Goal: Obtain resource: Obtain resource

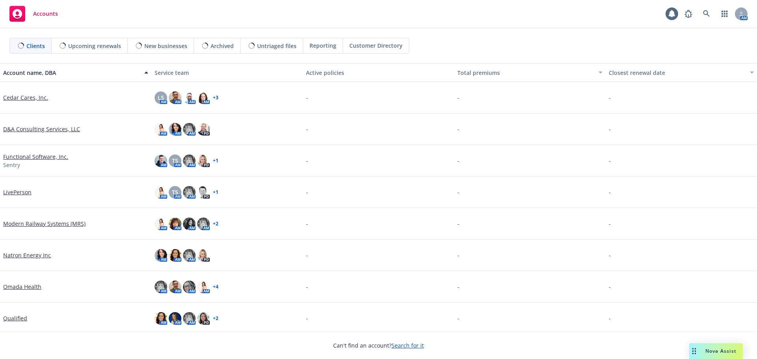
click at [399, 345] on link "Search for it" at bounding box center [407, 345] width 32 height 7
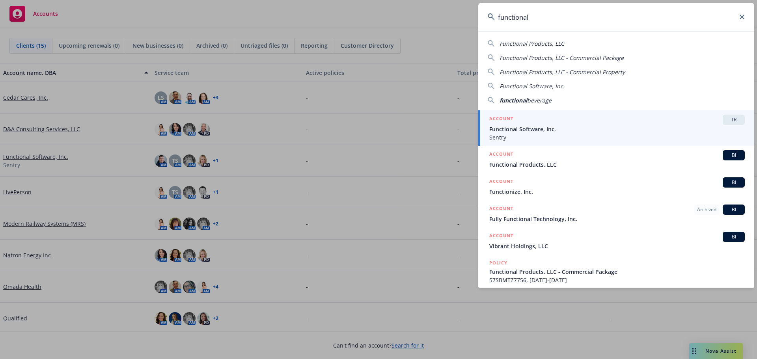
type input "functional"
click at [519, 127] on span "Functional Software, Inc." at bounding box center [616, 129] width 255 height 8
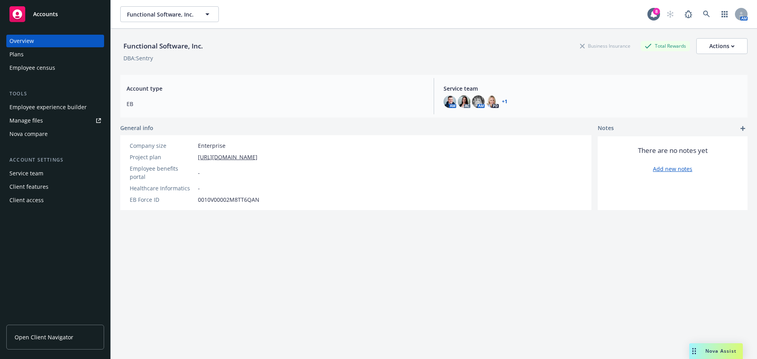
click at [22, 51] on div "Plans" at bounding box center [16, 54] width 14 height 13
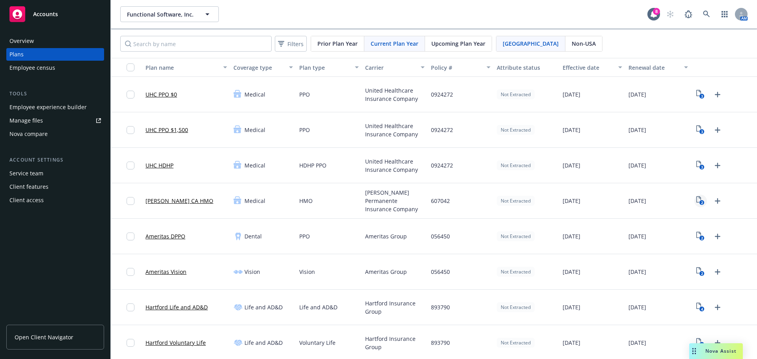
click at [699, 201] on rect "View Plan Documents" at bounding box center [701, 202] width 5 height 5
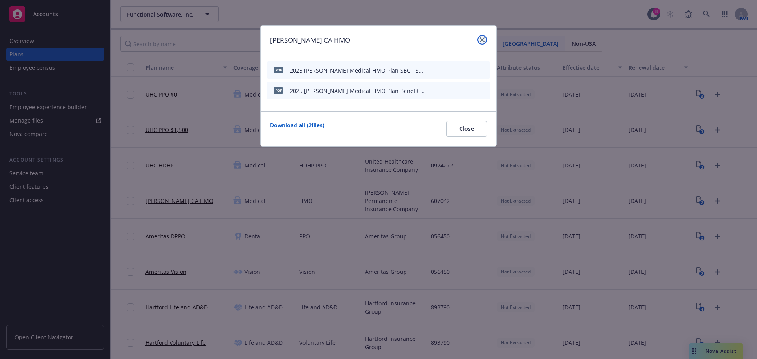
click at [483, 41] on icon "close" at bounding box center [482, 39] width 5 height 5
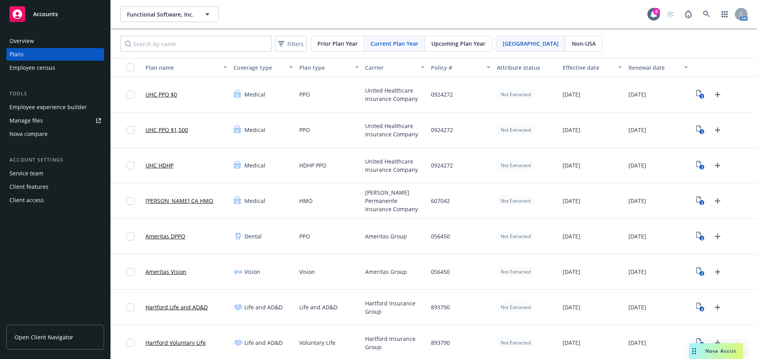
click at [451, 45] on span "Upcoming Plan Year" at bounding box center [458, 43] width 54 height 8
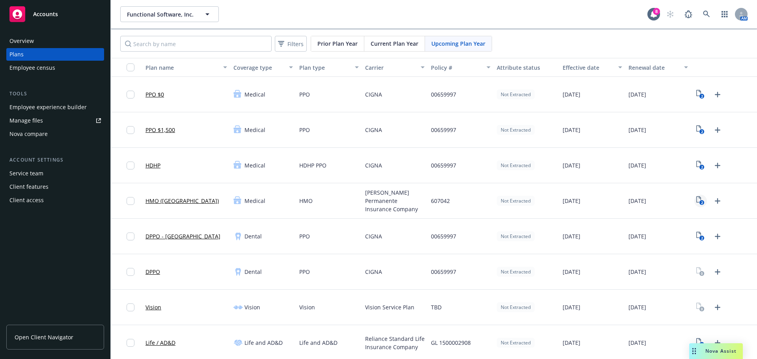
click at [696, 200] on icon "2" at bounding box center [700, 200] width 8 height 9
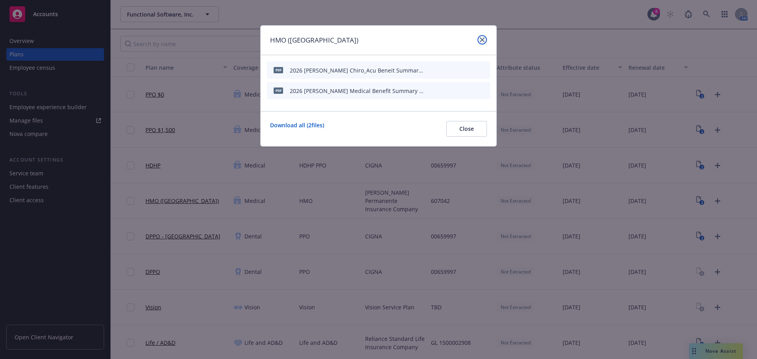
click at [481, 42] on icon "close" at bounding box center [482, 39] width 5 height 5
click at [481, 39] on icon "close" at bounding box center [482, 39] width 5 height 5
